Goal: Information Seeking & Learning: Find specific page/section

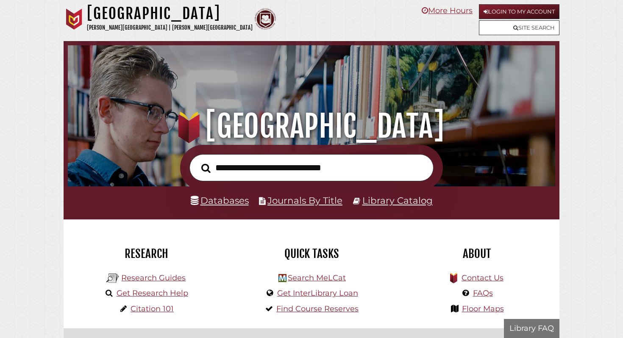
scroll to position [161, 483]
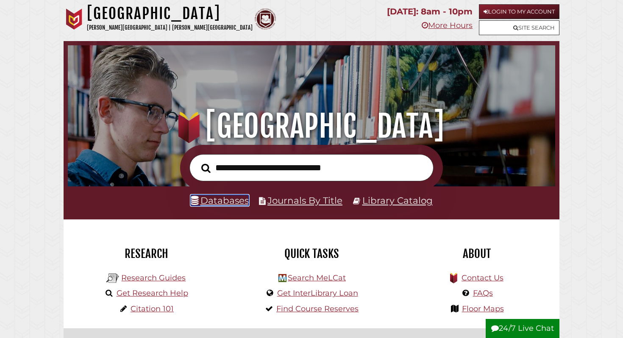
click at [206, 201] on link "Databases" at bounding box center [220, 200] width 58 height 11
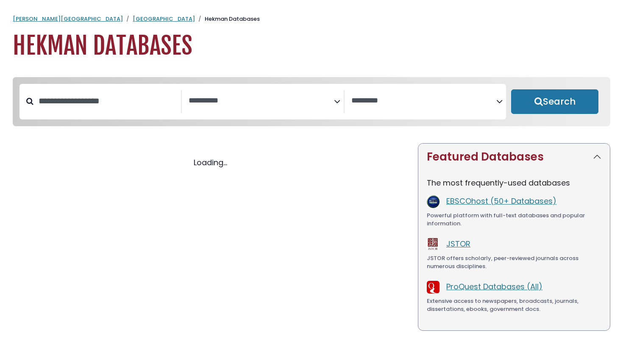
select select "Database Subject Filter"
select select "Database Vendors Filter"
select select "Database Subject Filter"
select select "Database Vendors Filter"
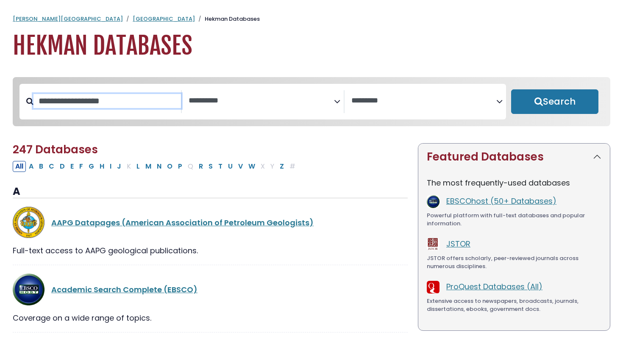
click at [141, 97] on input "Search database by title or keyword" at bounding box center [106, 101] width 147 height 14
type input "***"
click at [511, 89] on button "Search" at bounding box center [554, 101] width 87 height 25
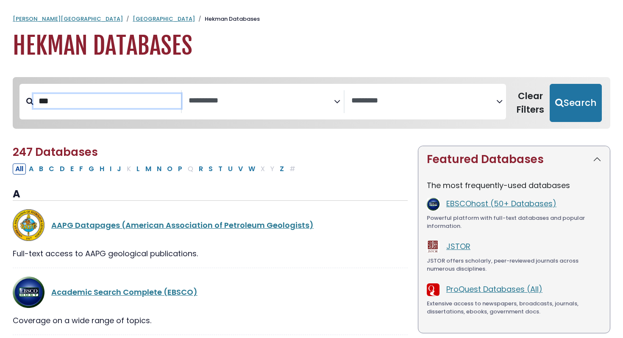
select select "Database Subject Filter"
select select "Database Vendors Filter"
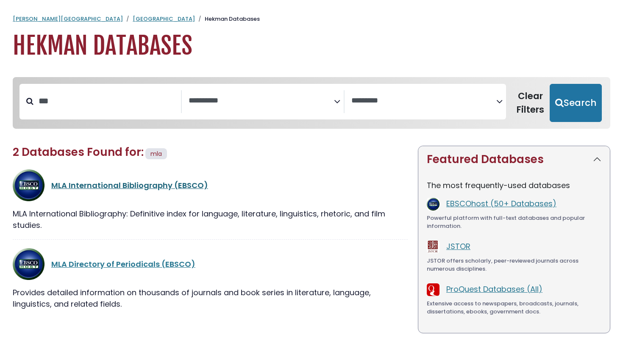
click at [97, 184] on link "MLA International Bibliography (EBSCO)" at bounding box center [129, 185] width 157 height 11
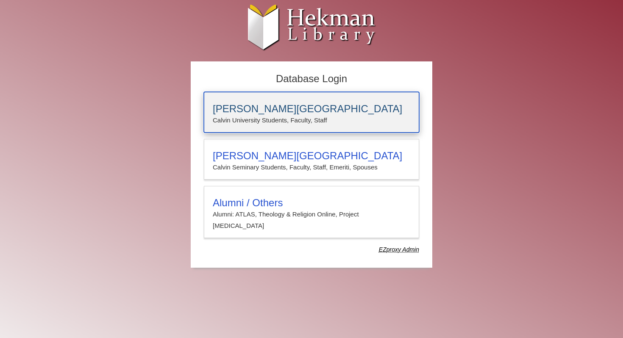
click at [257, 111] on h3 "[PERSON_NAME][GEOGRAPHIC_DATA]" at bounding box center [311, 109] width 197 height 12
